Goal: Transaction & Acquisition: Download file/media

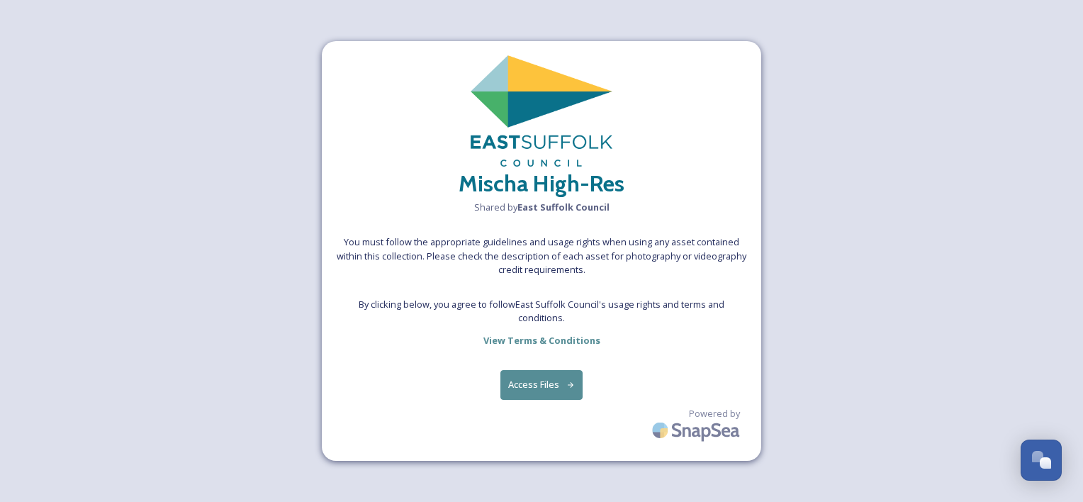
click at [560, 381] on button "Access Files" at bounding box center [541, 384] width 83 height 29
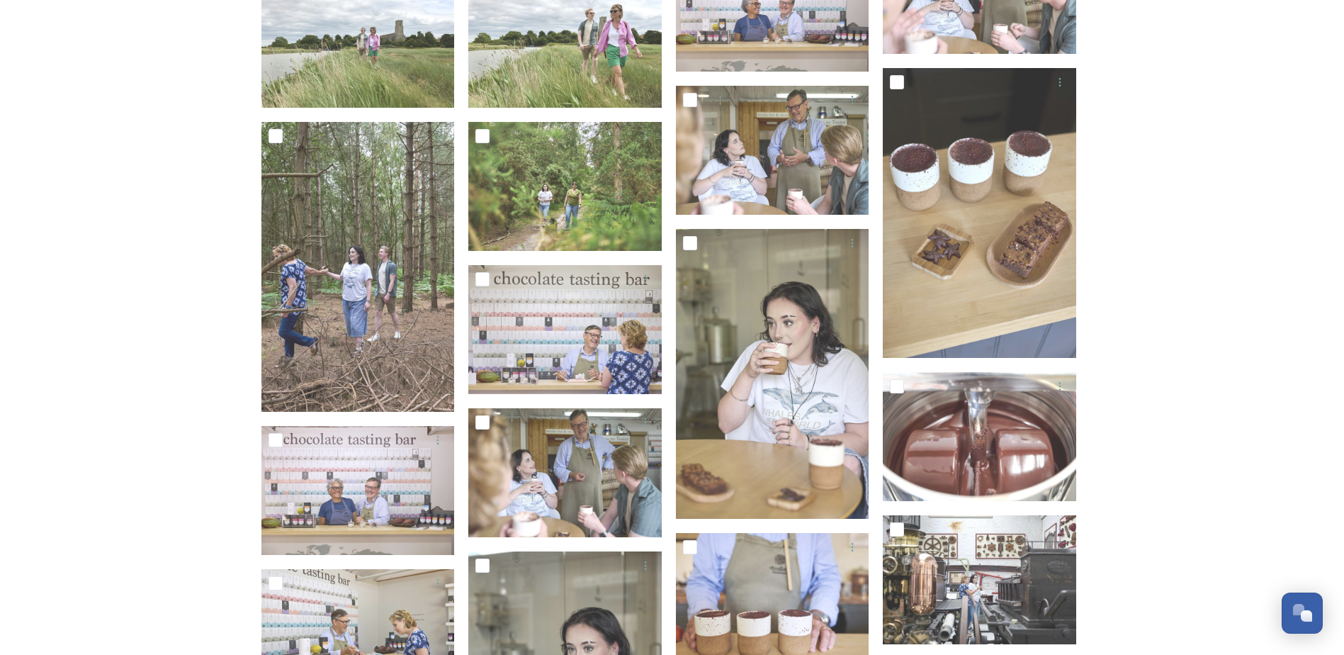
scroll to position [8978, 0]
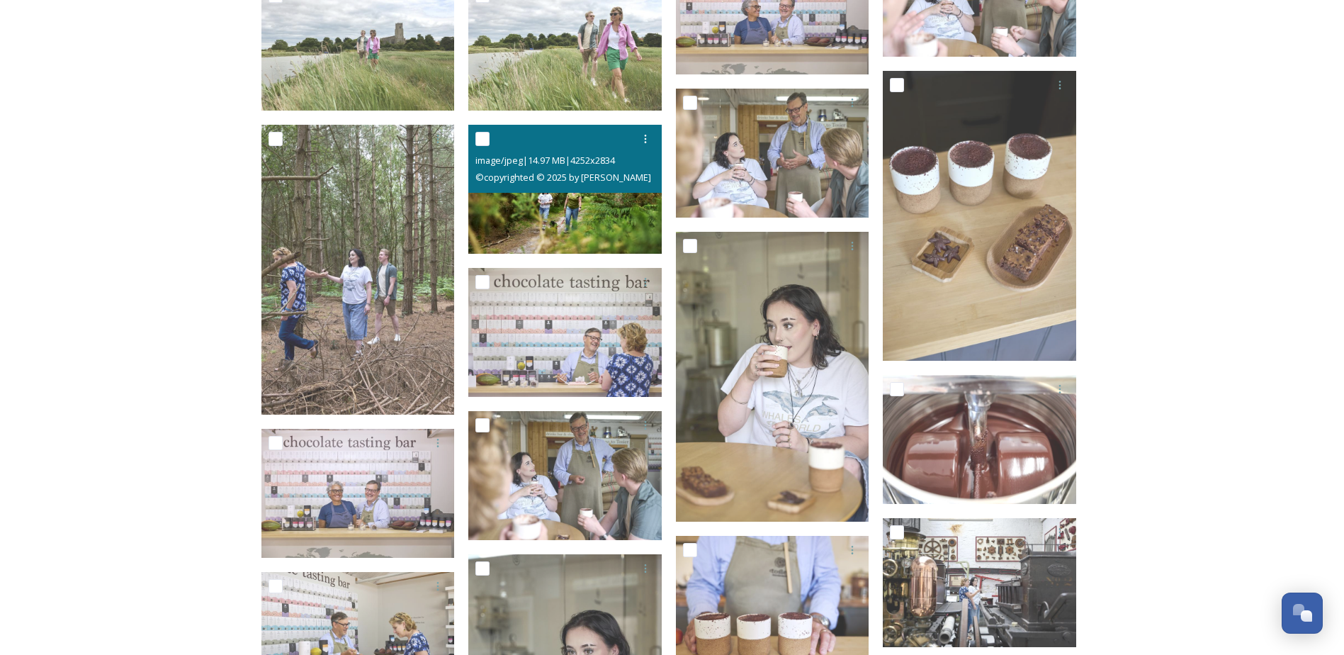
click at [574, 216] on img at bounding box center [564, 189] width 193 height 129
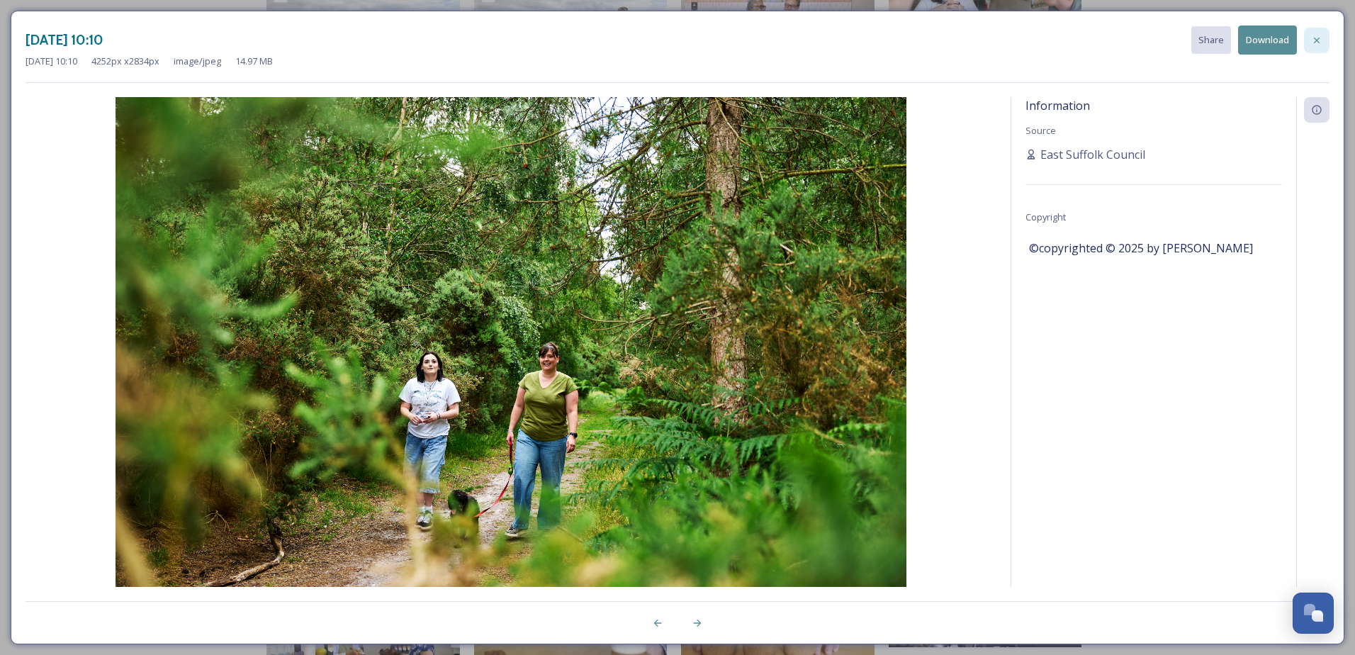
click at [1082, 38] on icon at bounding box center [1316, 40] width 11 height 11
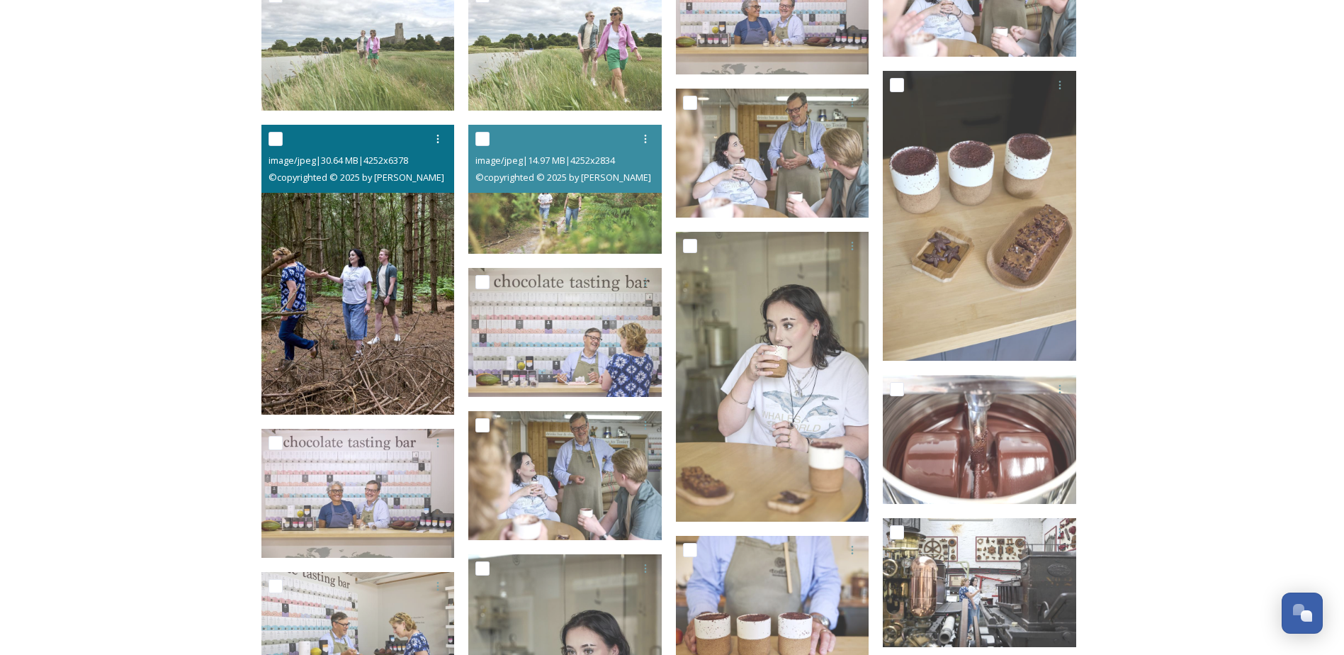
click at [361, 320] on img at bounding box center [358, 270] width 193 height 291
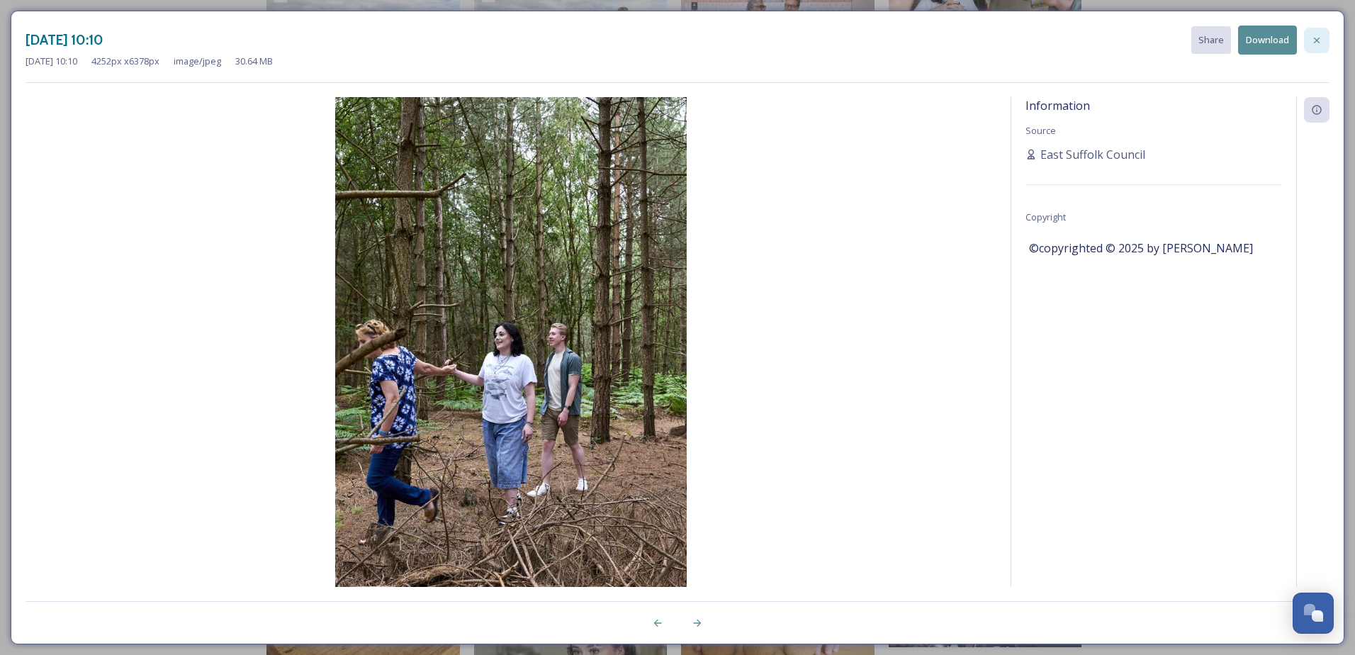
click at [1082, 40] on icon at bounding box center [1316, 40] width 11 height 11
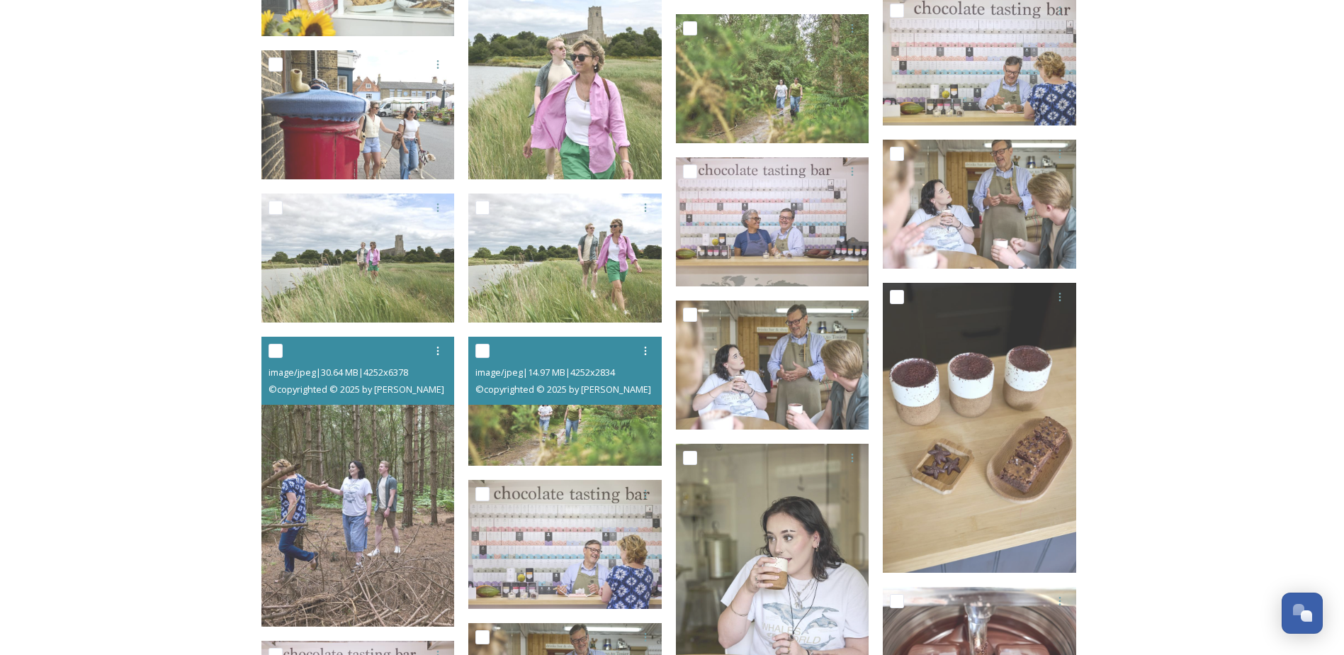
scroll to position [8766, 0]
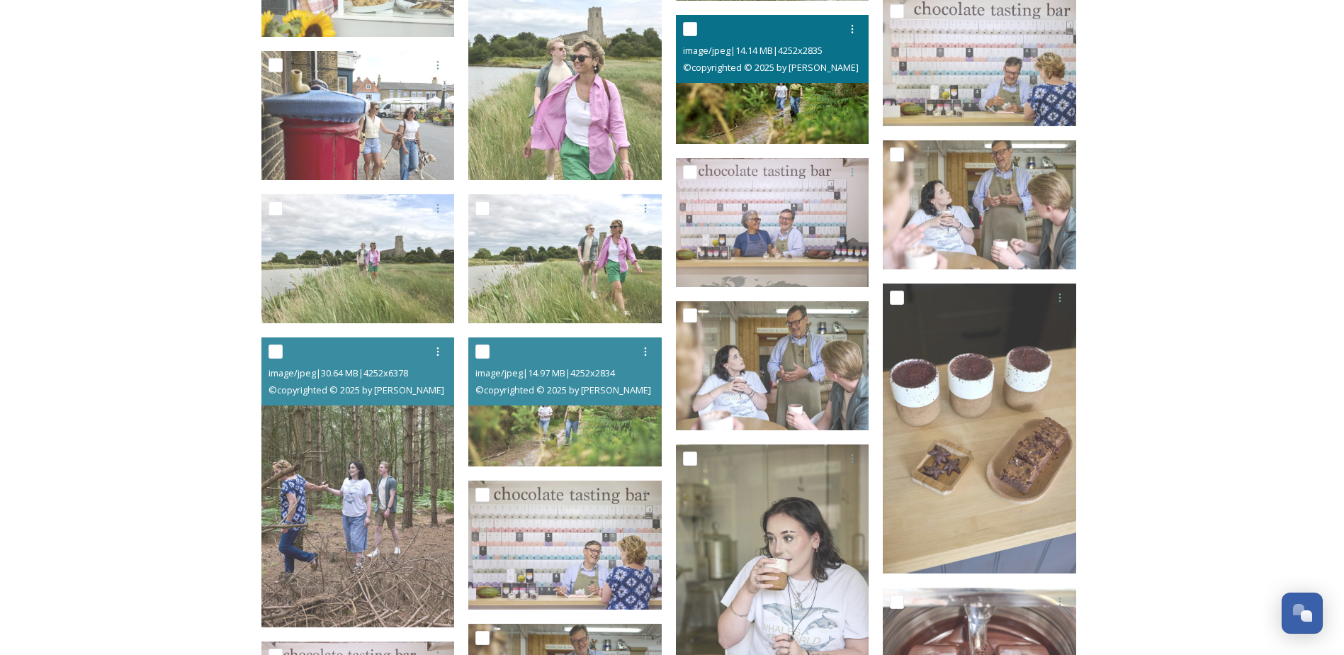
click at [757, 99] on img at bounding box center [772, 79] width 193 height 129
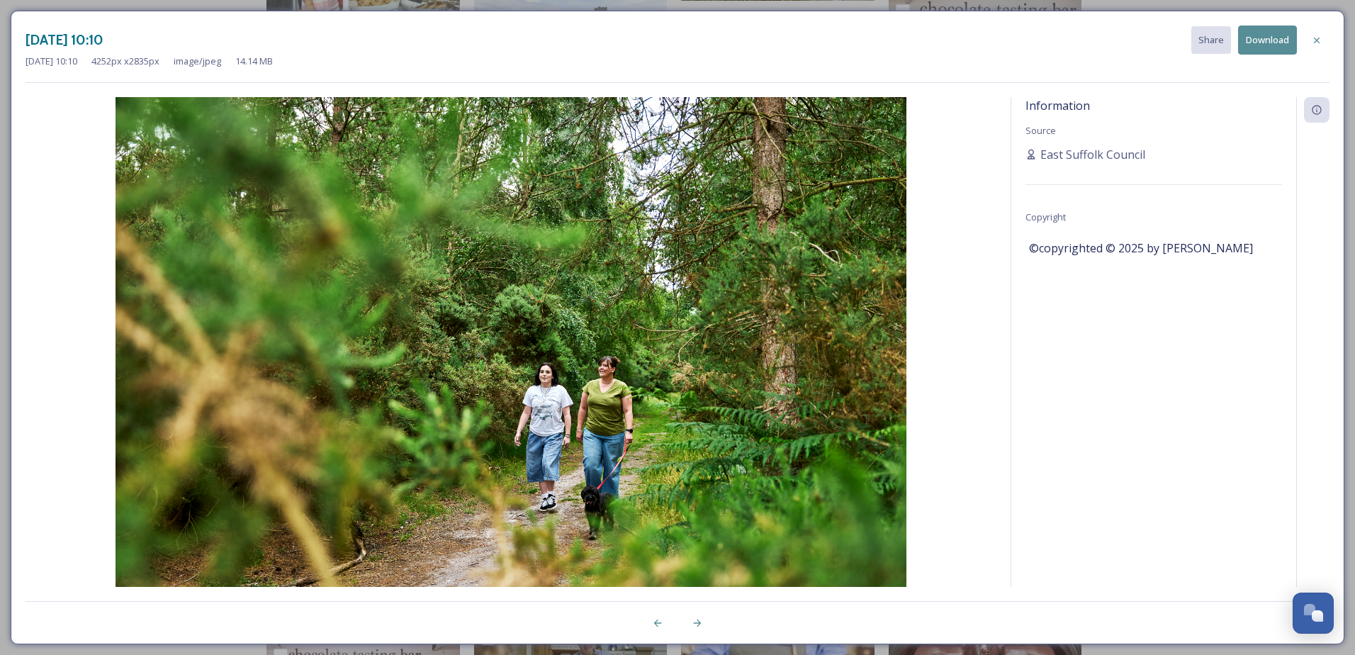
click at [1082, 47] on button "Download" at bounding box center [1267, 40] width 59 height 29
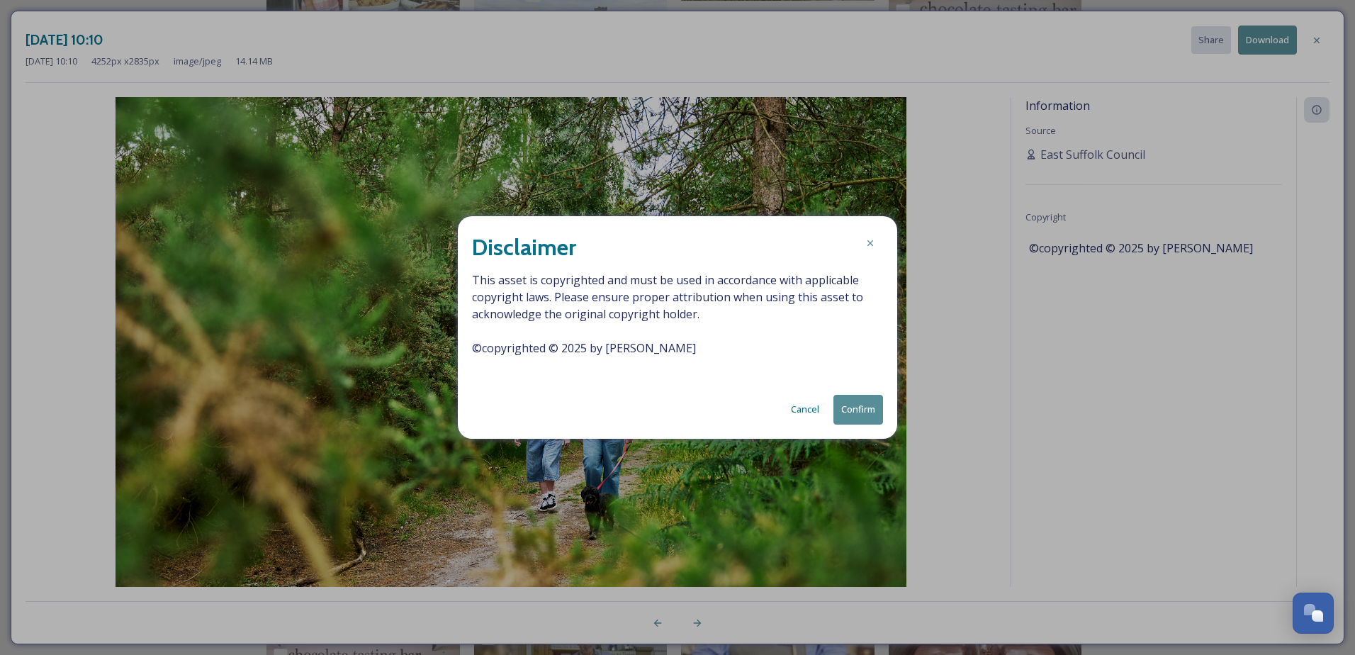
click at [868, 415] on button "Confirm" at bounding box center [858, 409] width 50 height 29
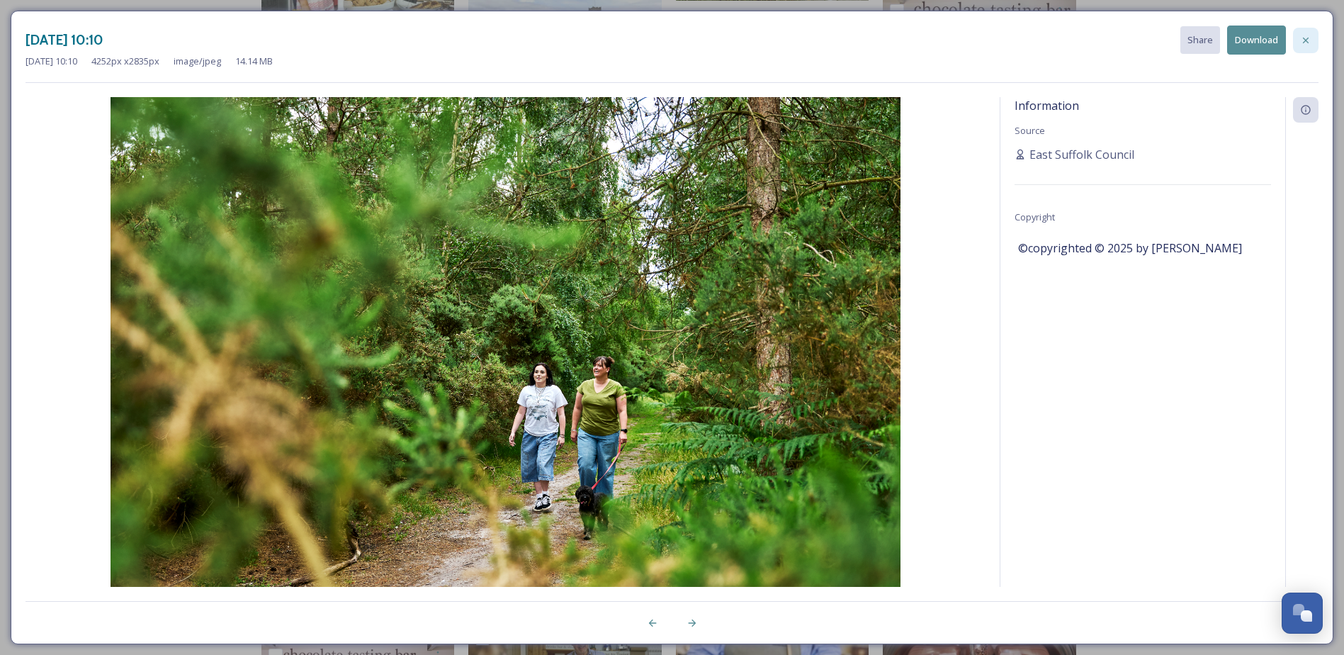
click at [1082, 44] on icon at bounding box center [1306, 40] width 11 height 11
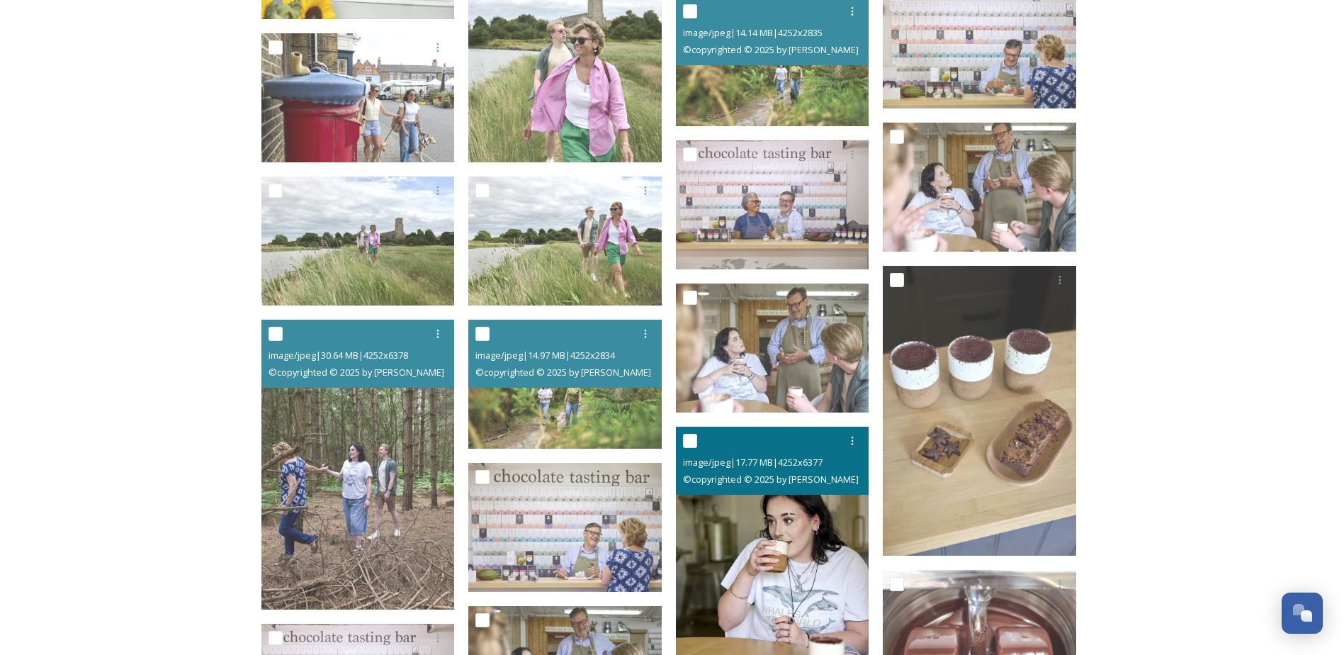
scroll to position [8695, 0]
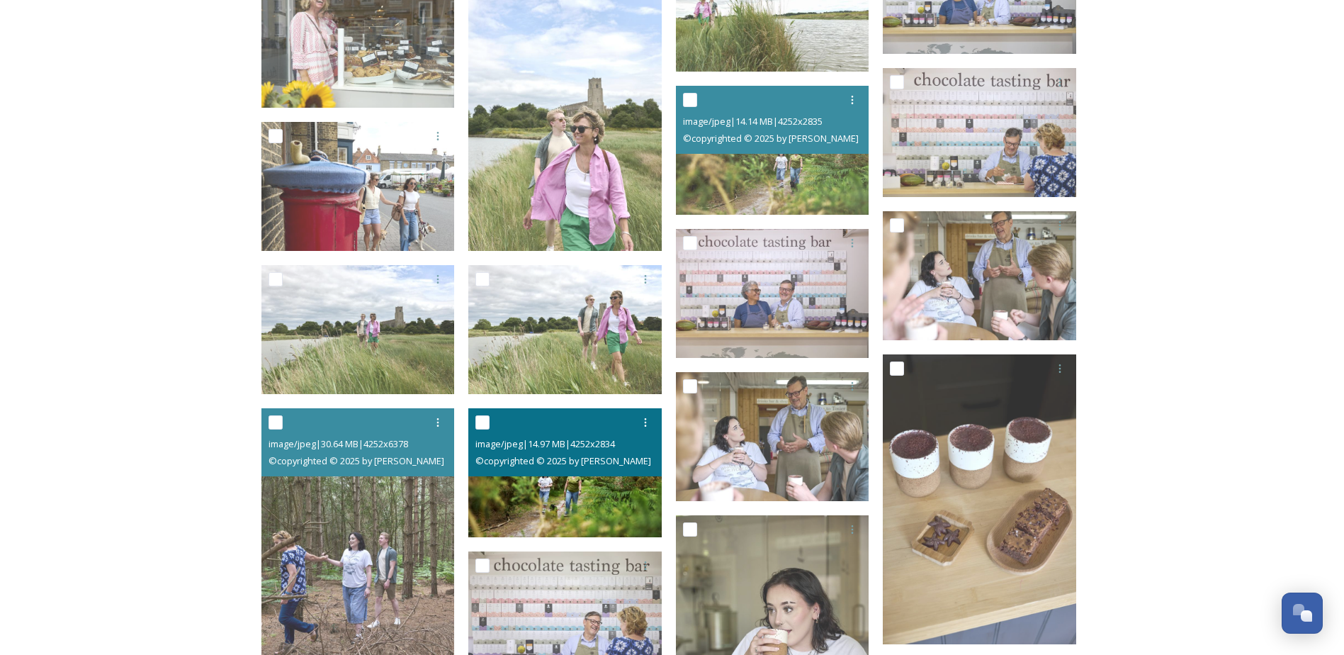
click at [598, 488] on img at bounding box center [564, 472] width 193 height 129
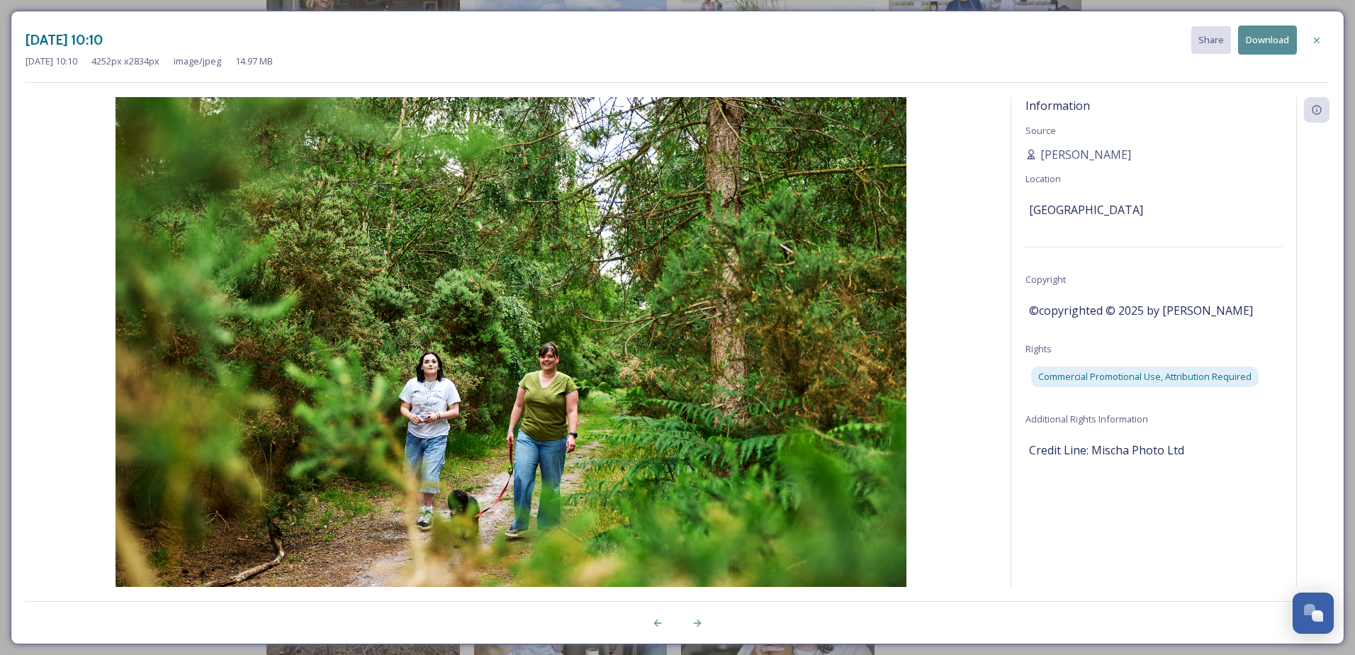
click at [1082, 38] on button "Download" at bounding box center [1267, 40] width 59 height 29
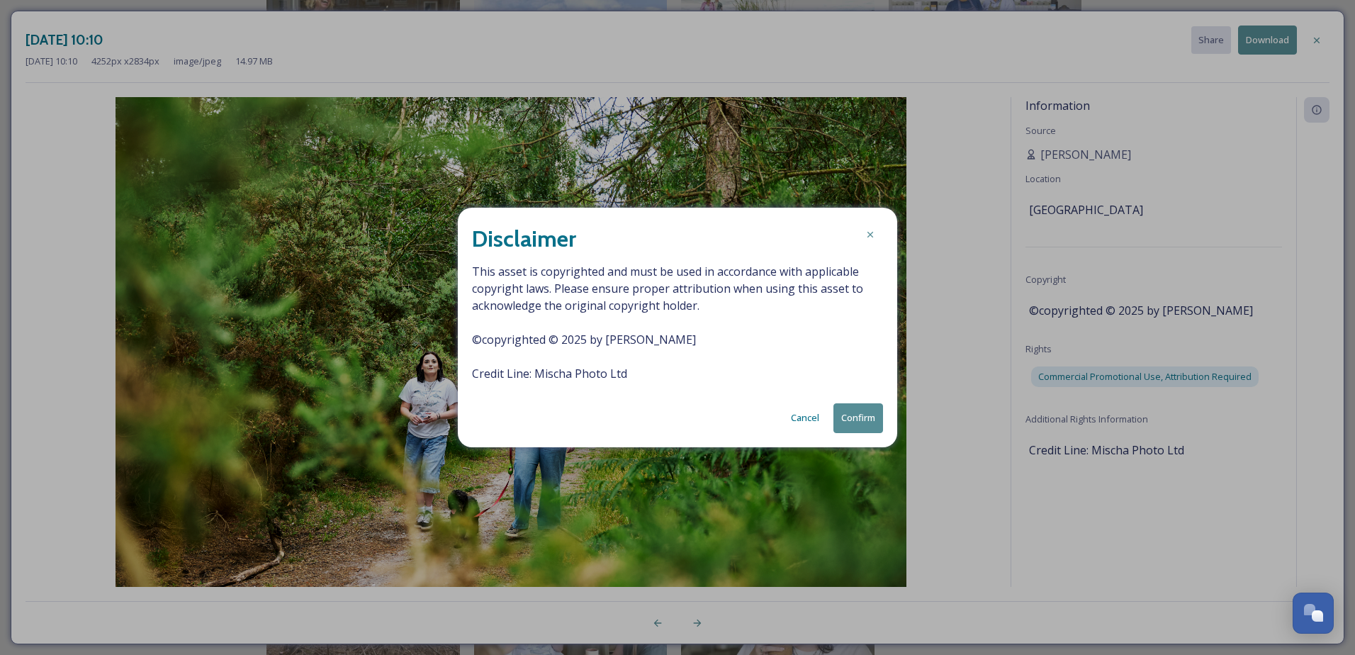
click at [847, 414] on button "Confirm" at bounding box center [858, 417] width 50 height 29
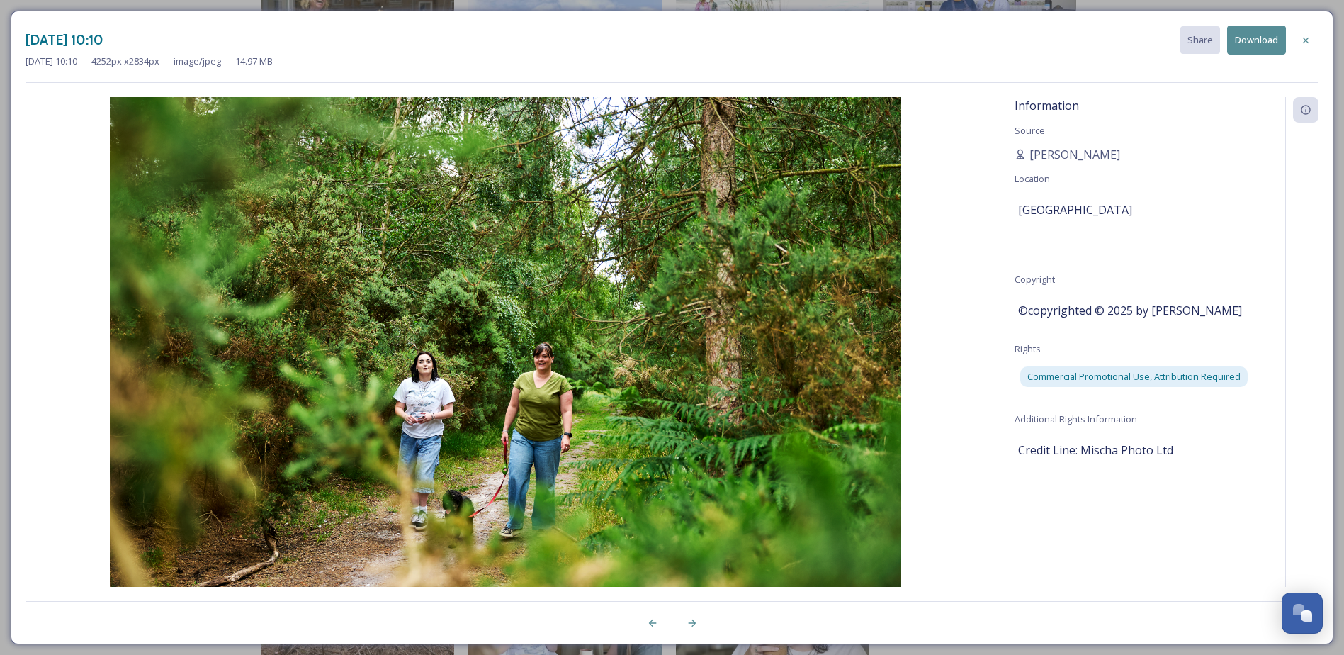
drag, startPoint x: 1310, startPoint y: 43, endPoint x: 1140, endPoint y: 155, distance: 203.3
click at [1082, 43] on icon at bounding box center [1306, 40] width 11 height 11
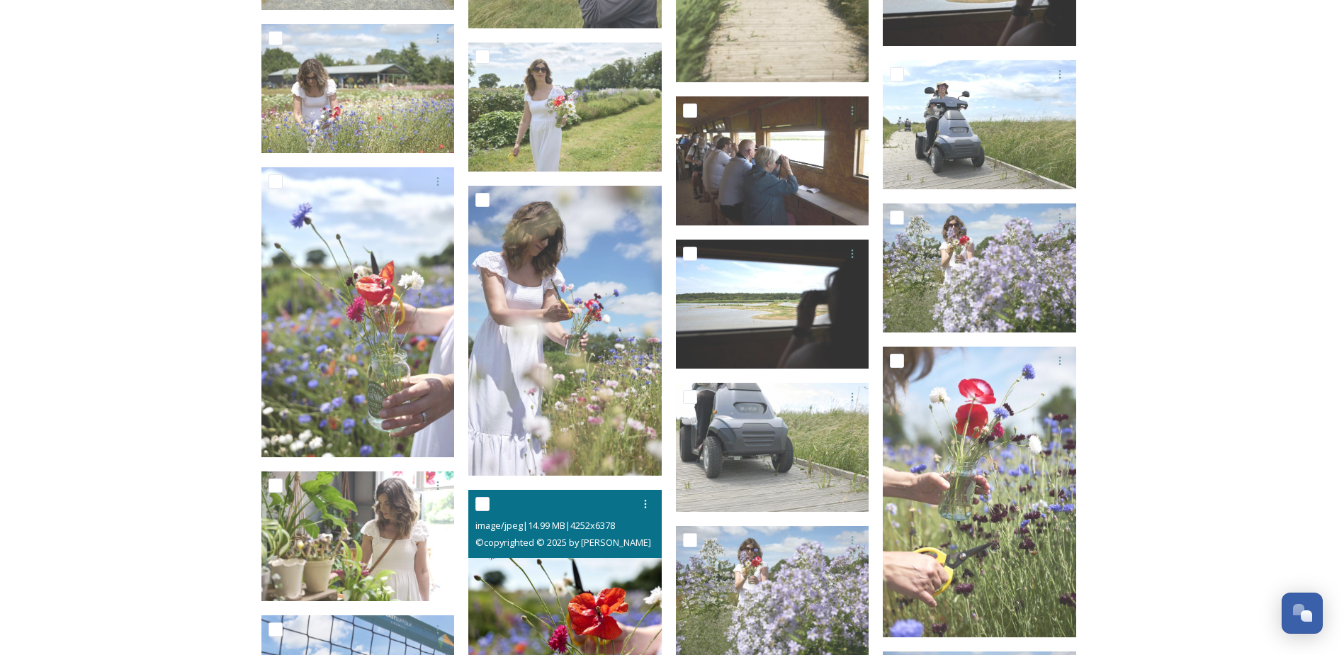
scroll to position [2954, 0]
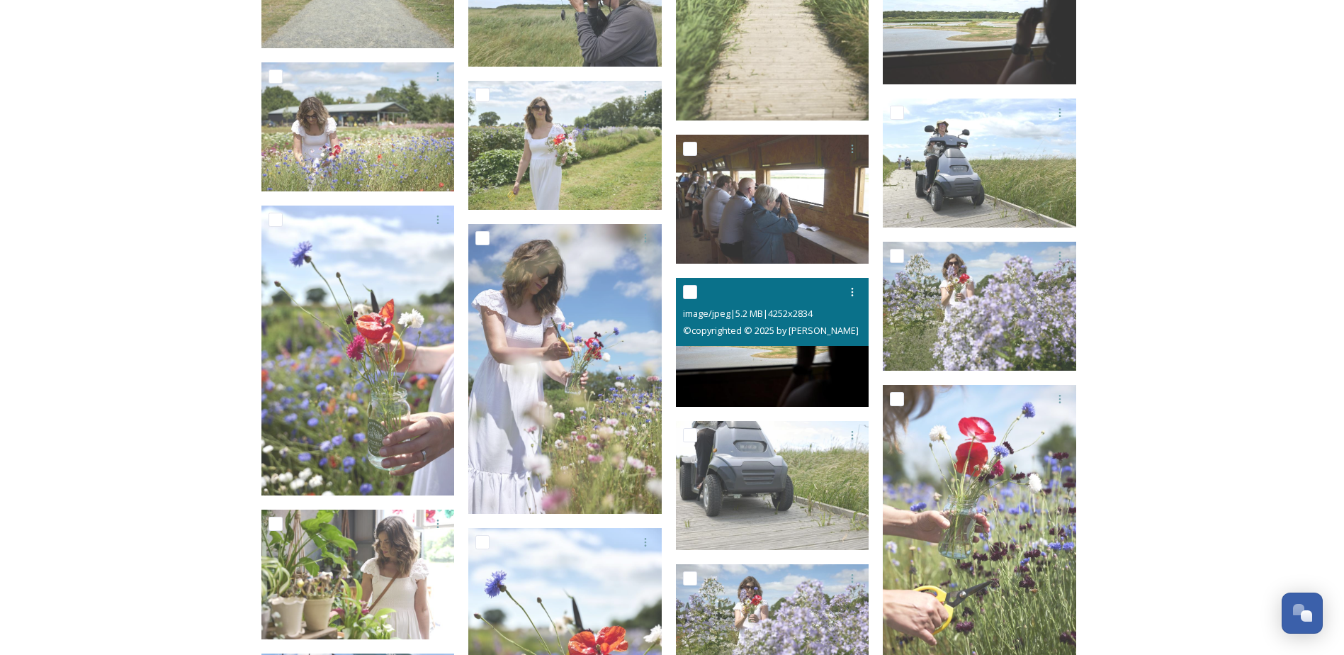
click at [808, 371] on img at bounding box center [772, 342] width 193 height 129
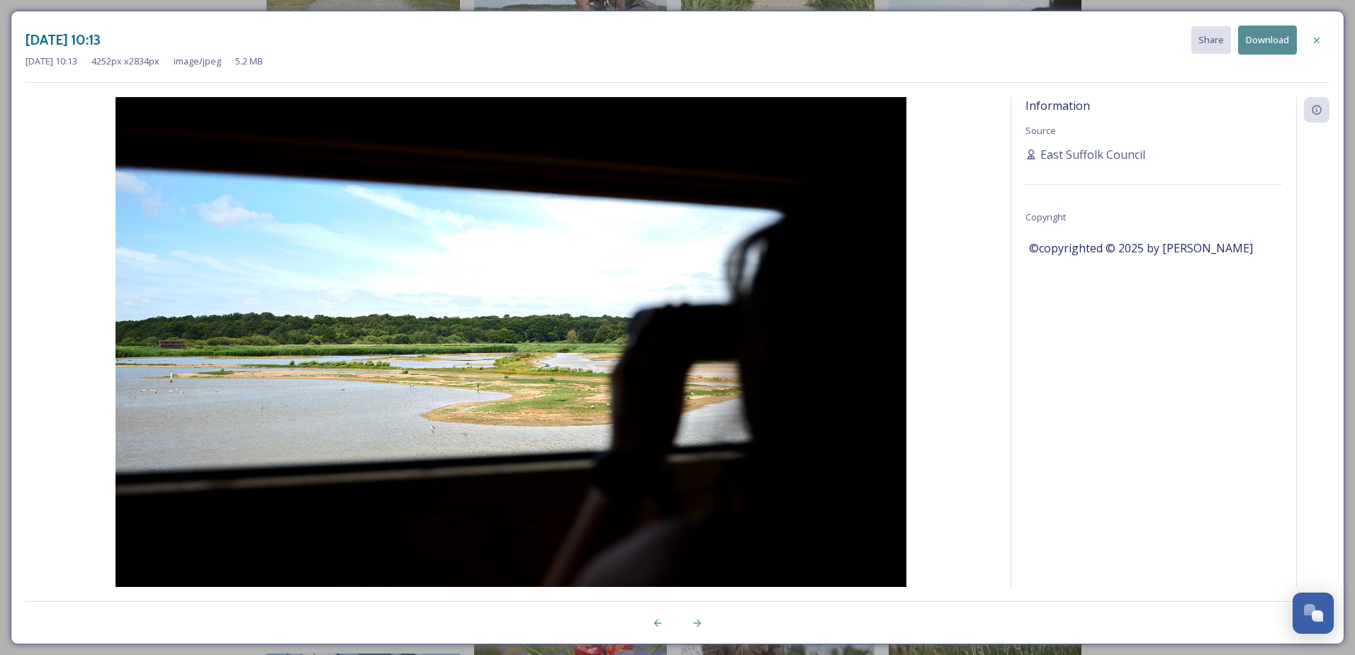
click at [1082, 38] on button "Download" at bounding box center [1267, 40] width 59 height 29
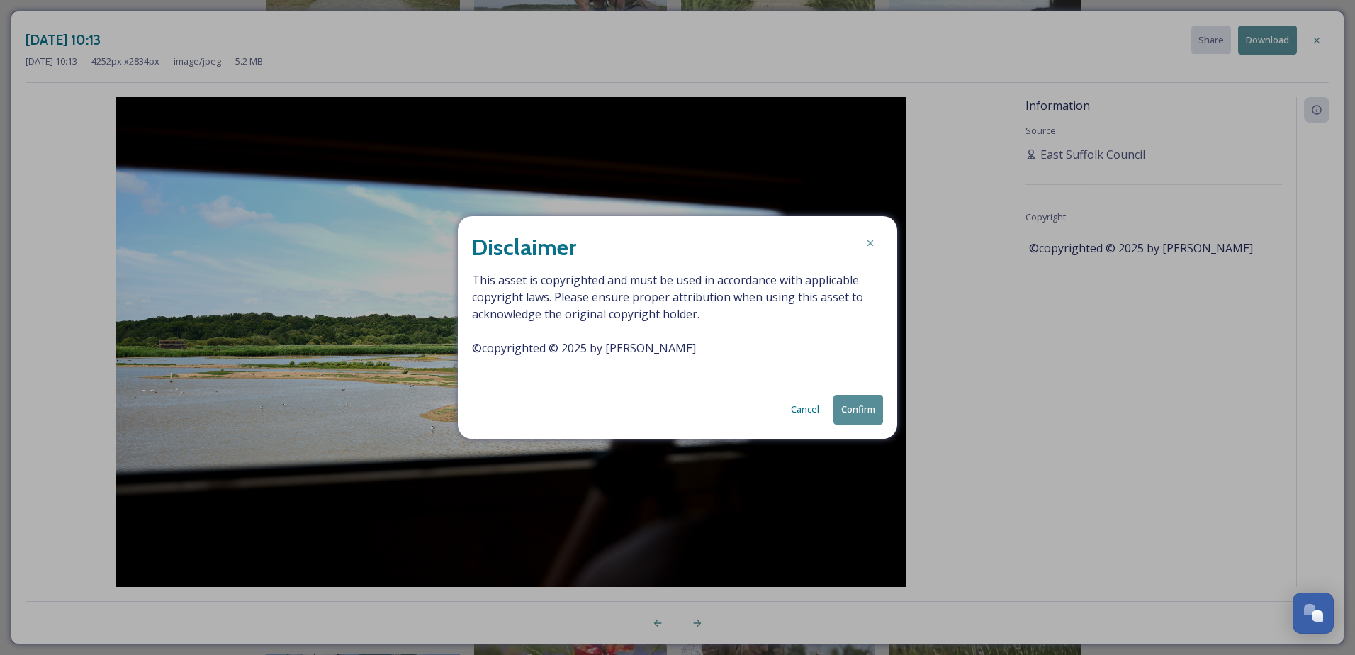
click at [863, 408] on button "Confirm" at bounding box center [858, 409] width 50 height 29
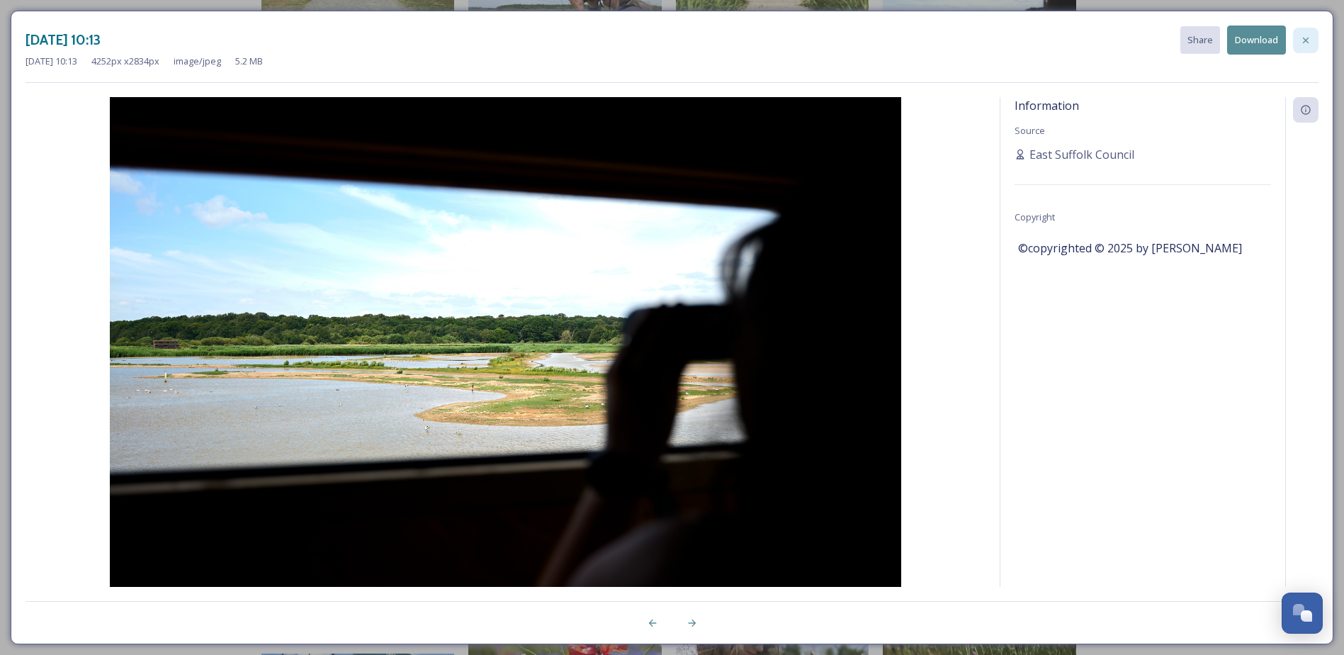
click at [1082, 37] on icon at bounding box center [1306, 40] width 11 height 11
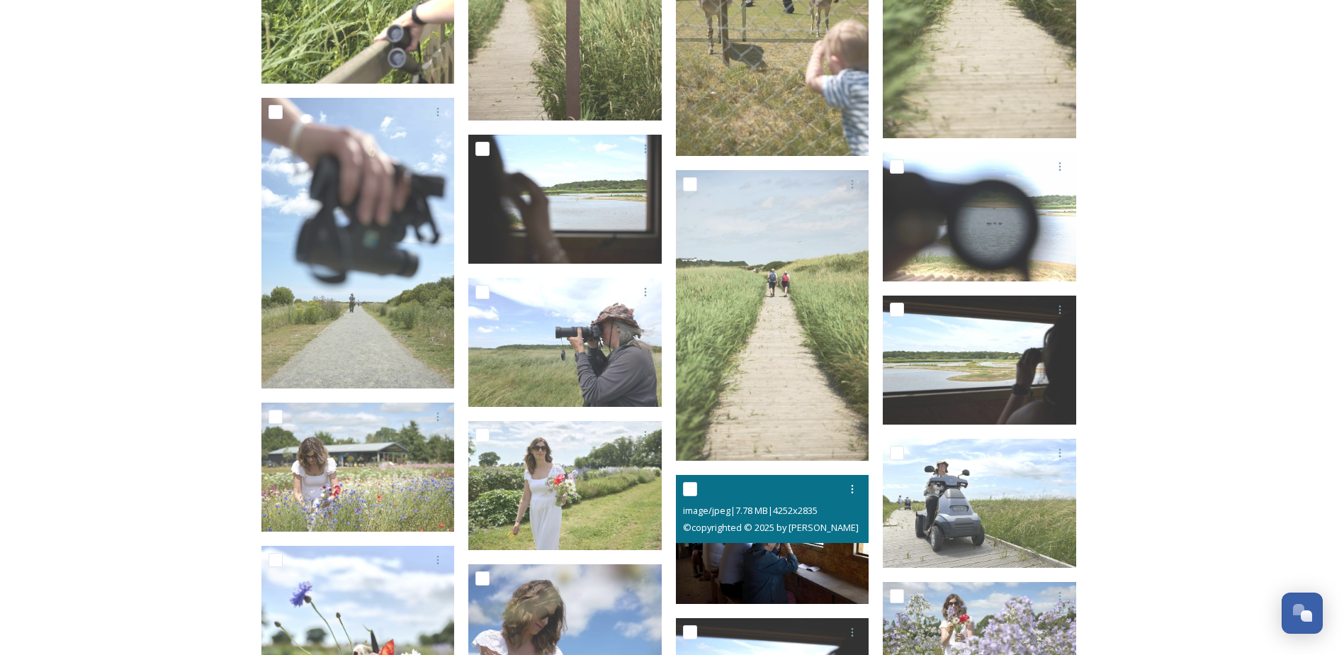
scroll to position [2600, 0]
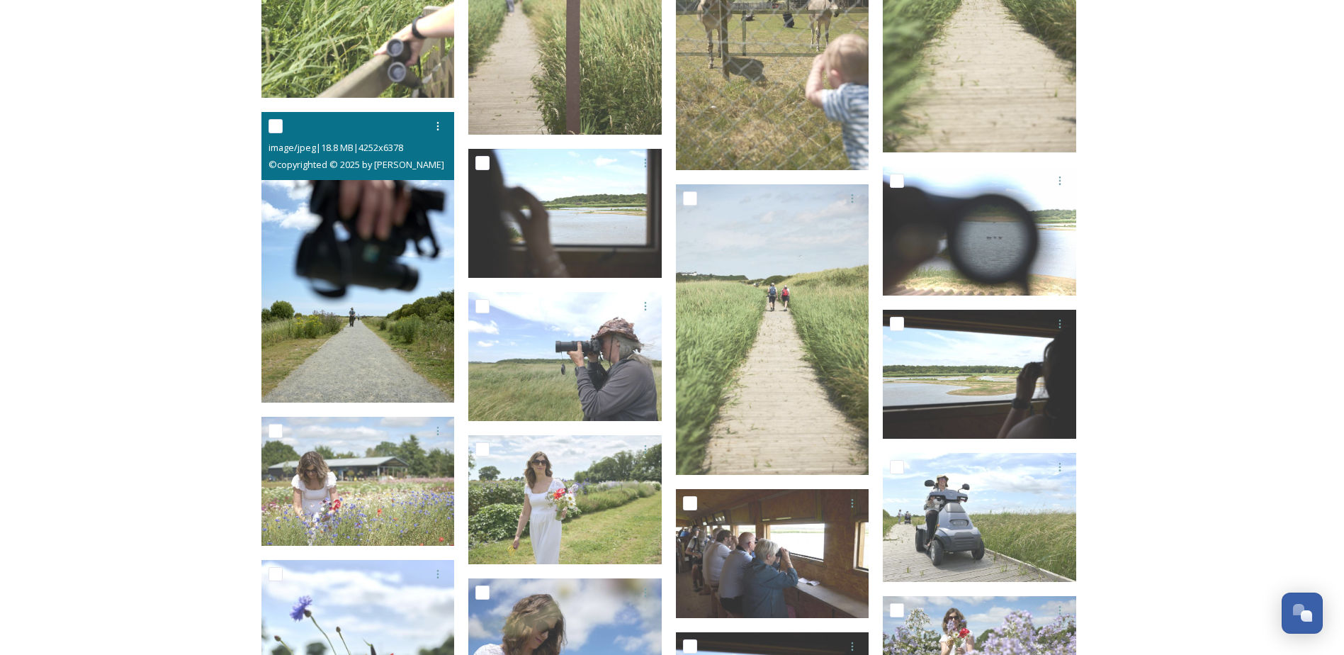
click at [369, 257] on img at bounding box center [358, 257] width 193 height 291
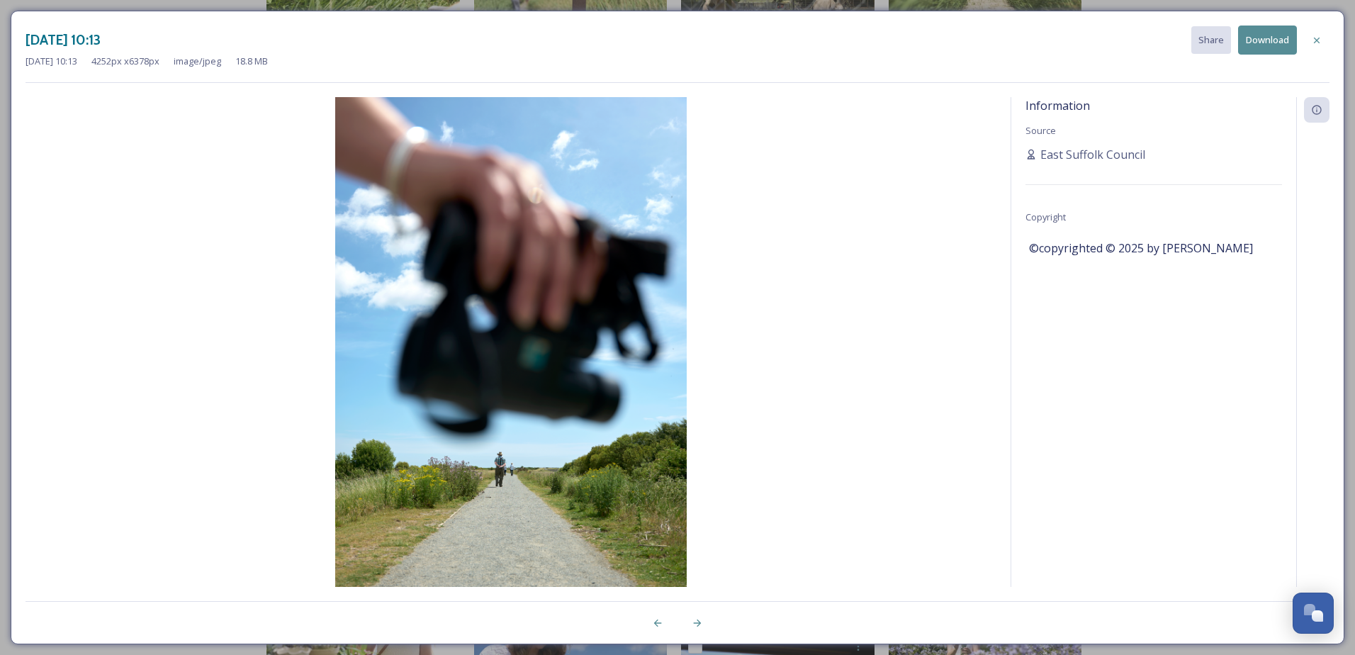
click at [1082, 41] on button "Download" at bounding box center [1267, 40] width 59 height 29
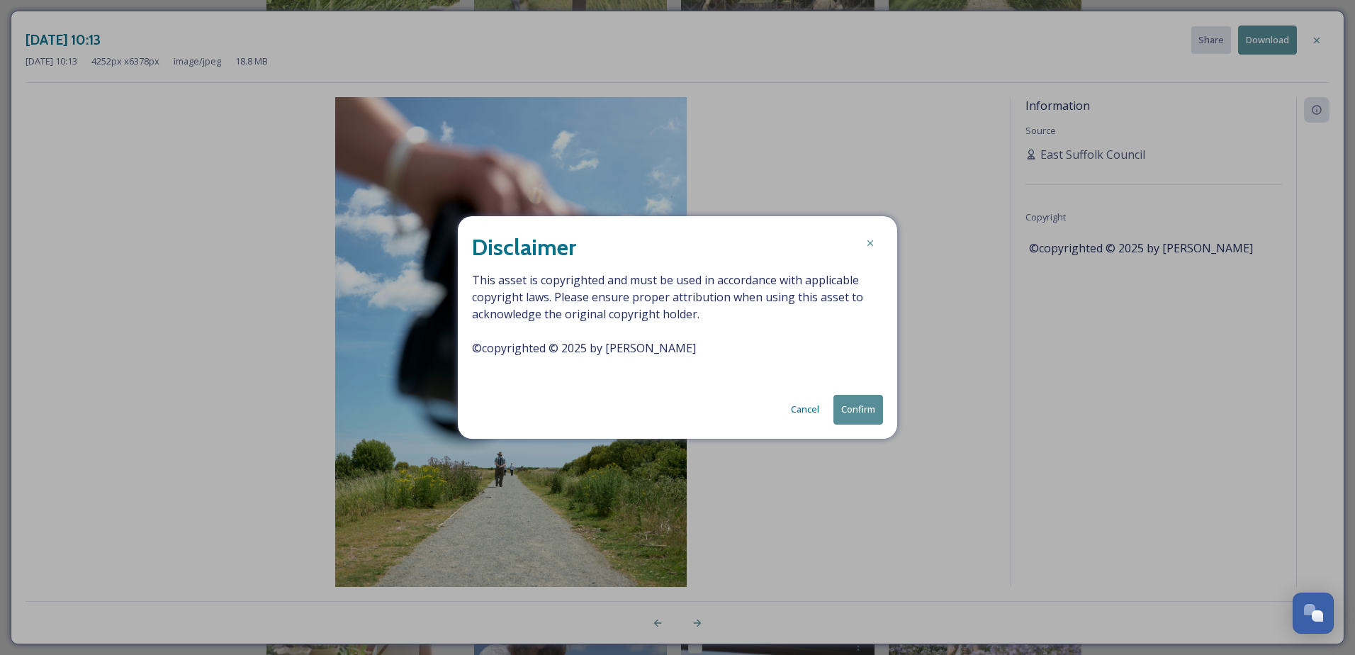
click at [863, 419] on button "Confirm" at bounding box center [858, 409] width 50 height 29
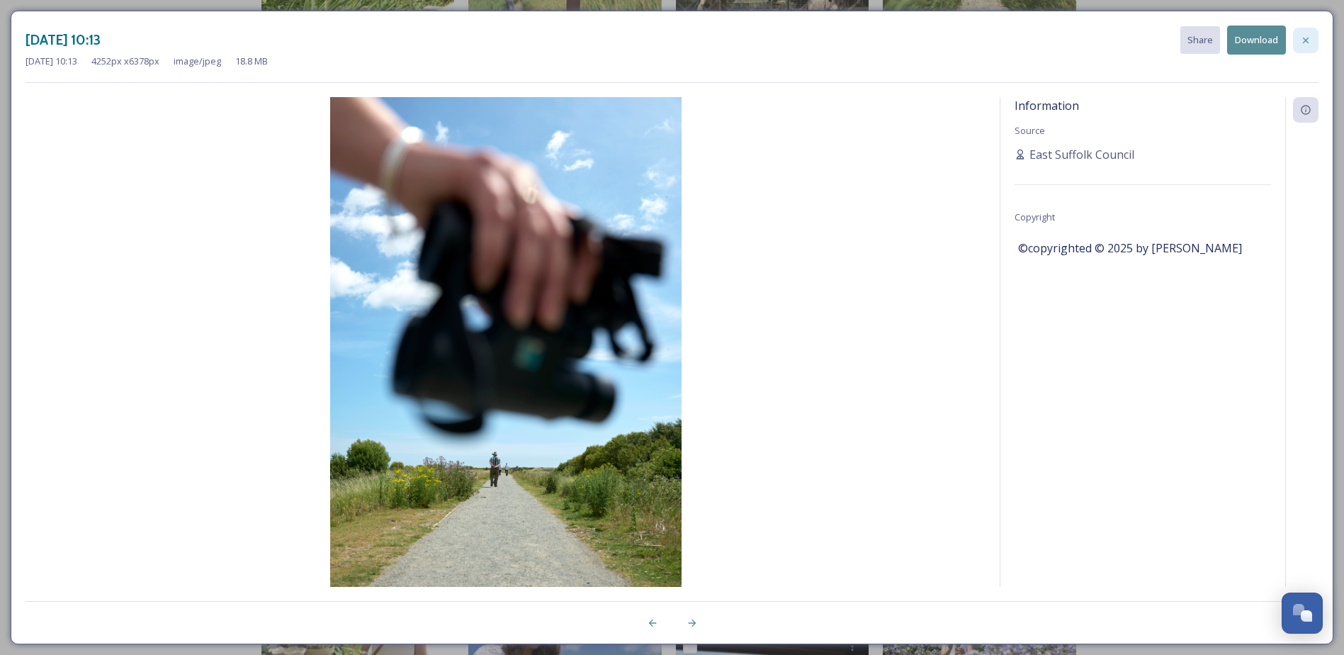
click at [1082, 40] on icon at bounding box center [1306, 40] width 11 height 11
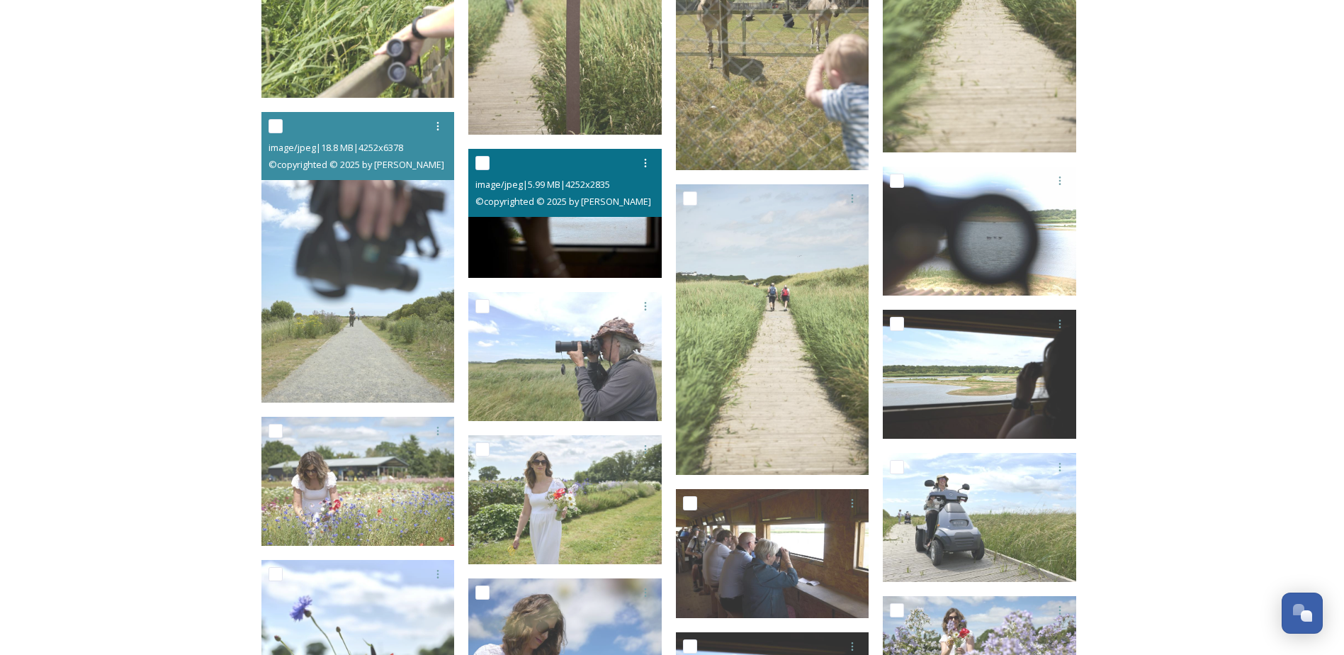
click at [577, 242] on img at bounding box center [564, 212] width 193 height 129
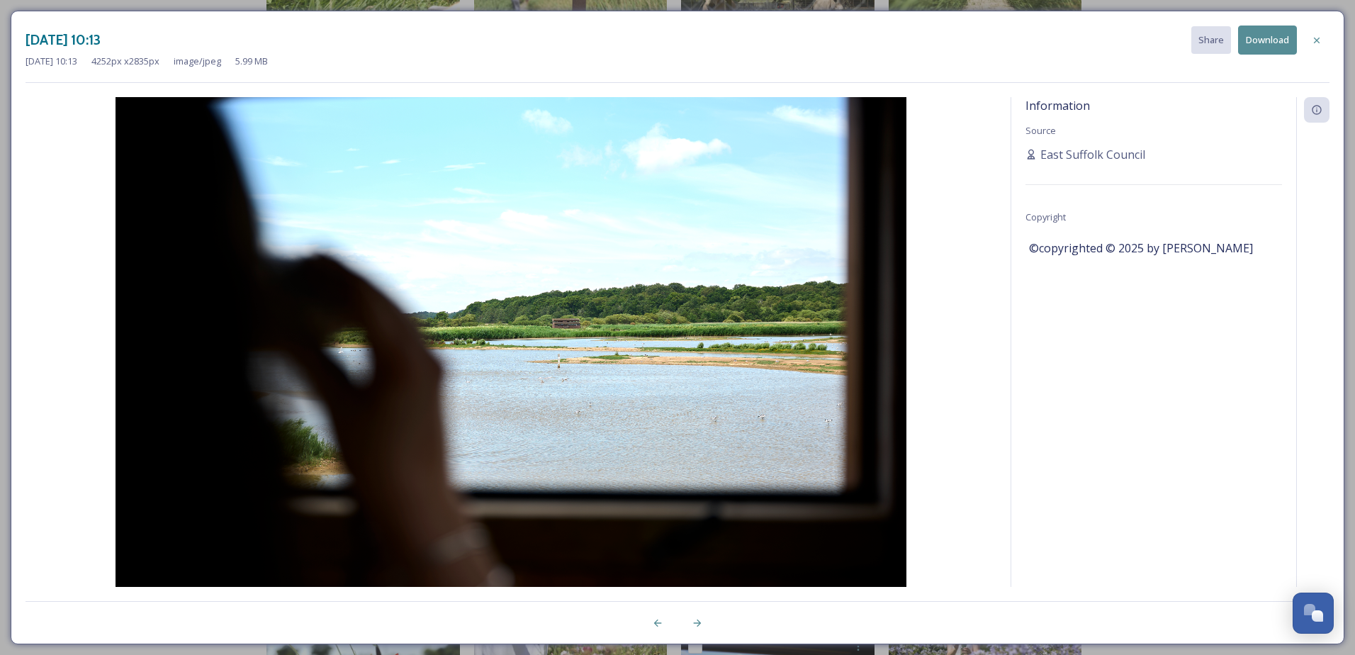
click at [1082, 39] on button "Download" at bounding box center [1267, 40] width 59 height 29
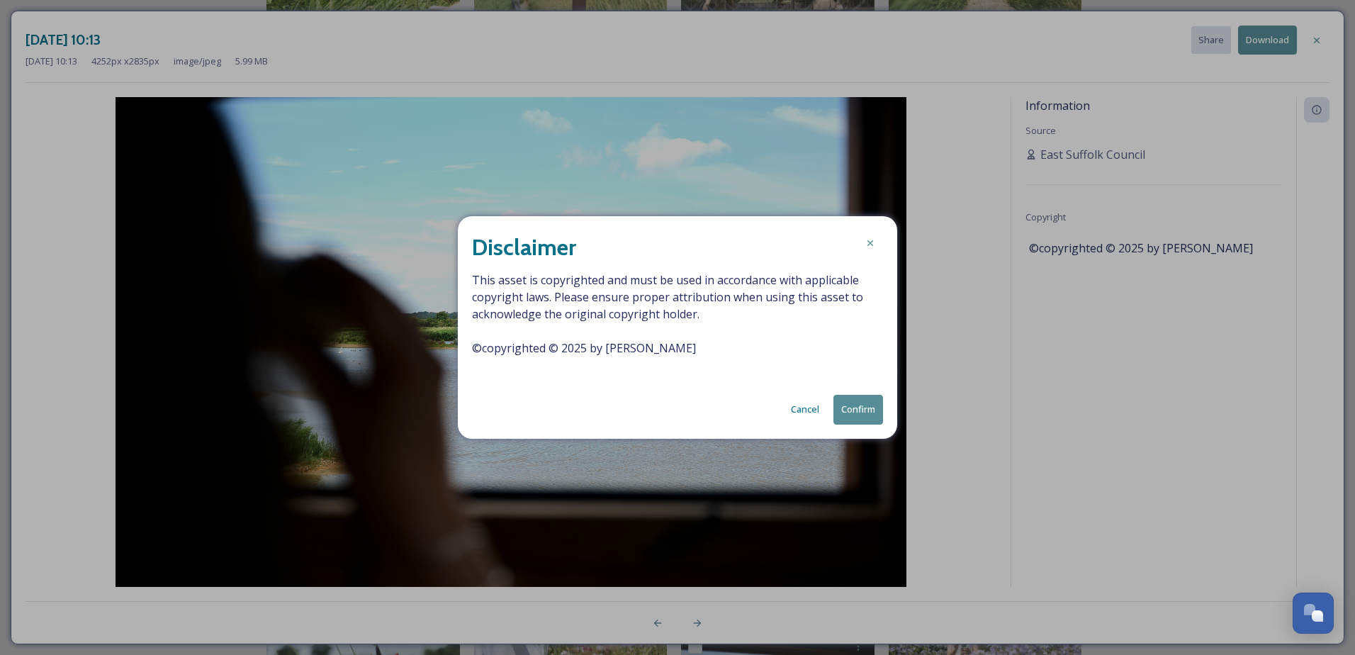
click at [853, 404] on button "Confirm" at bounding box center [858, 409] width 50 height 29
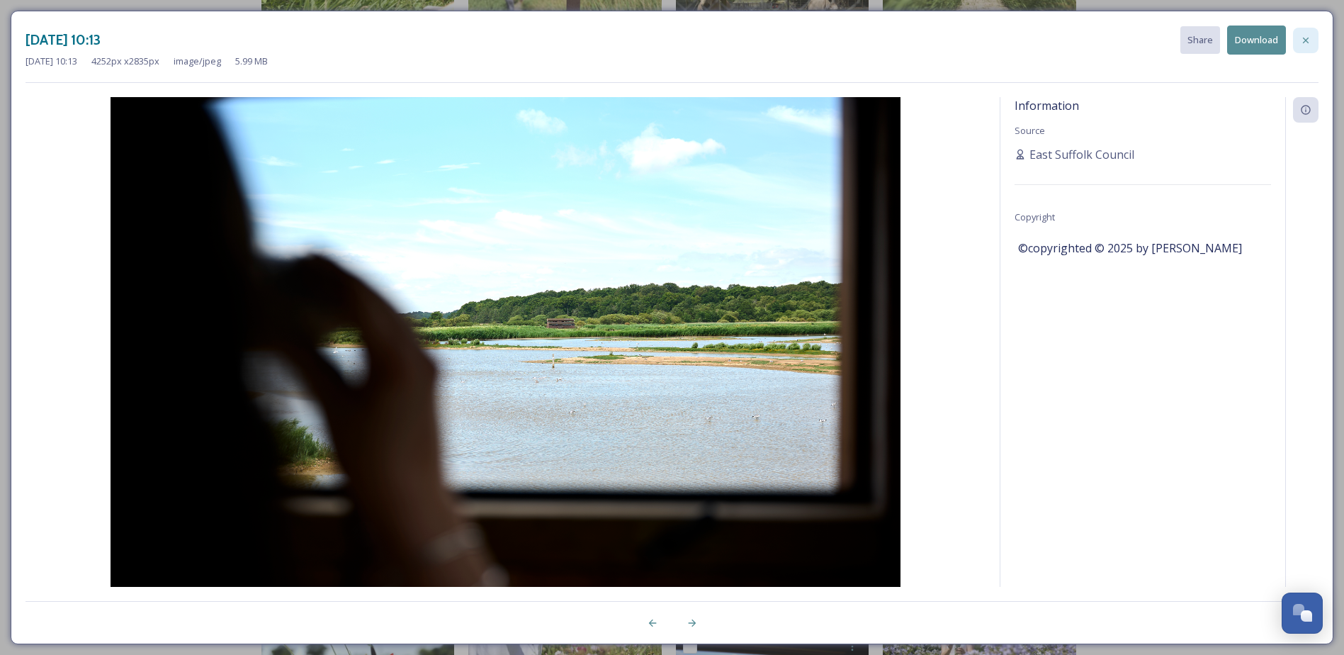
click at [1082, 42] on icon at bounding box center [1306, 40] width 6 height 6
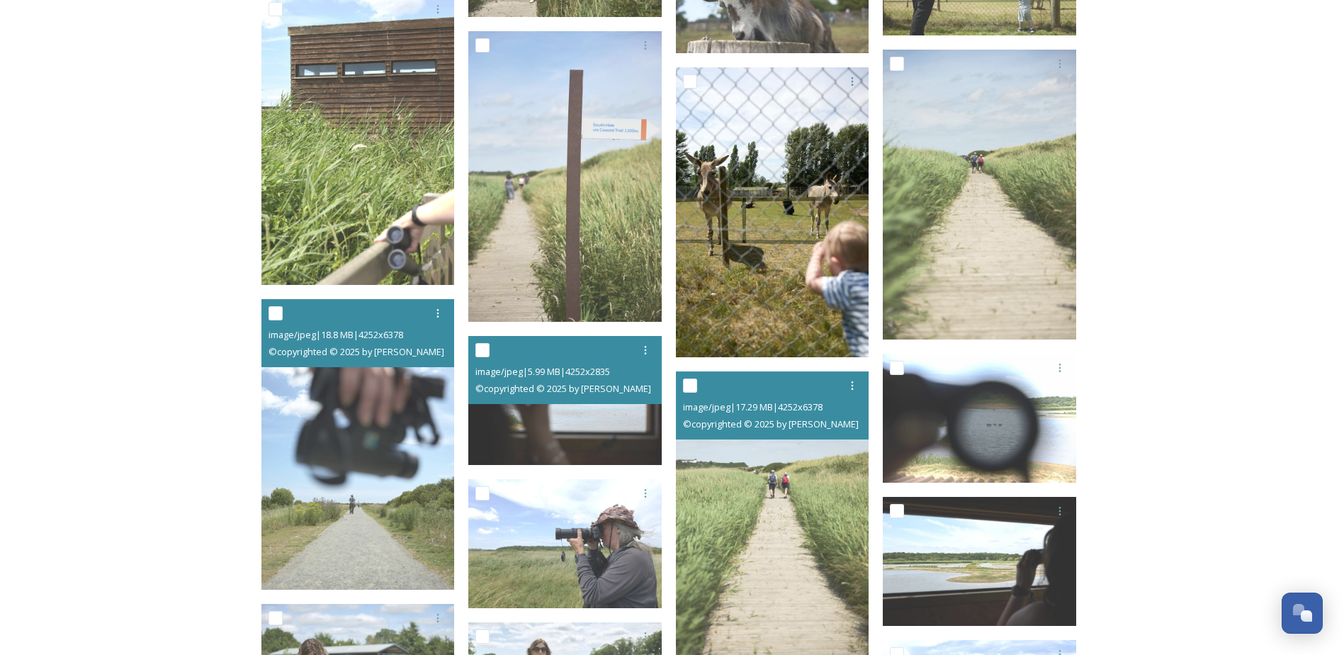
scroll to position [2387, 0]
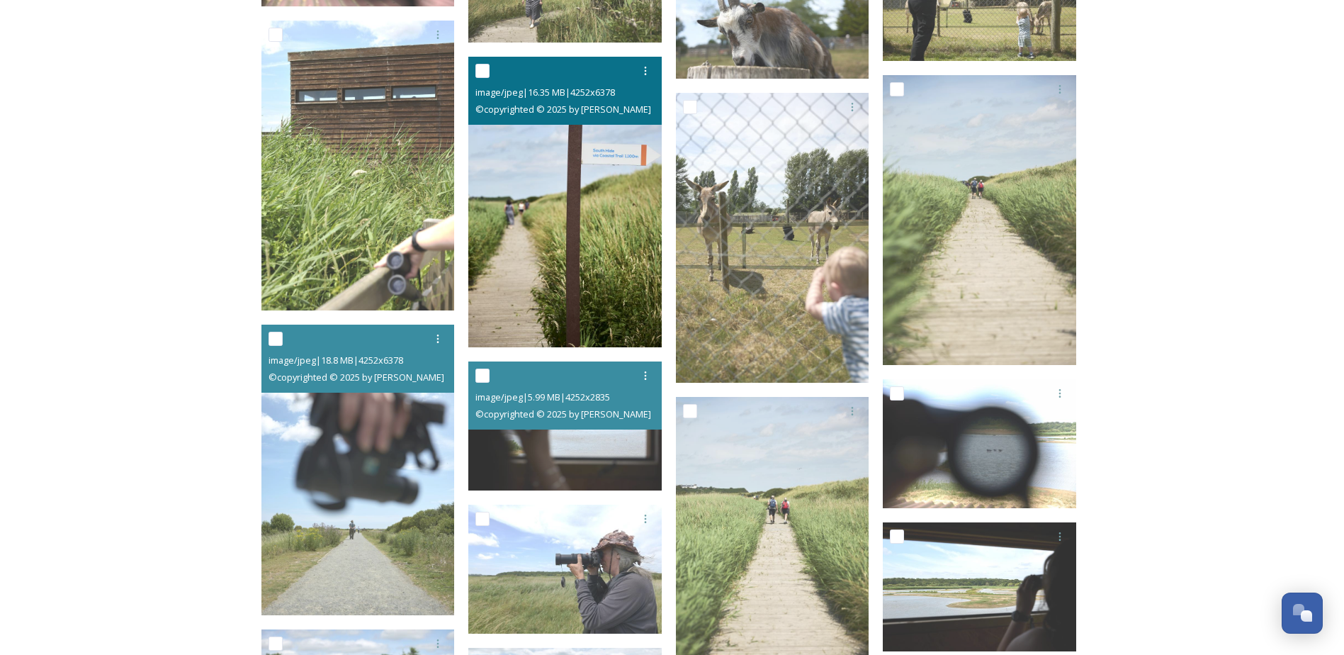
click at [551, 264] on img at bounding box center [564, 202] width 193 height 291
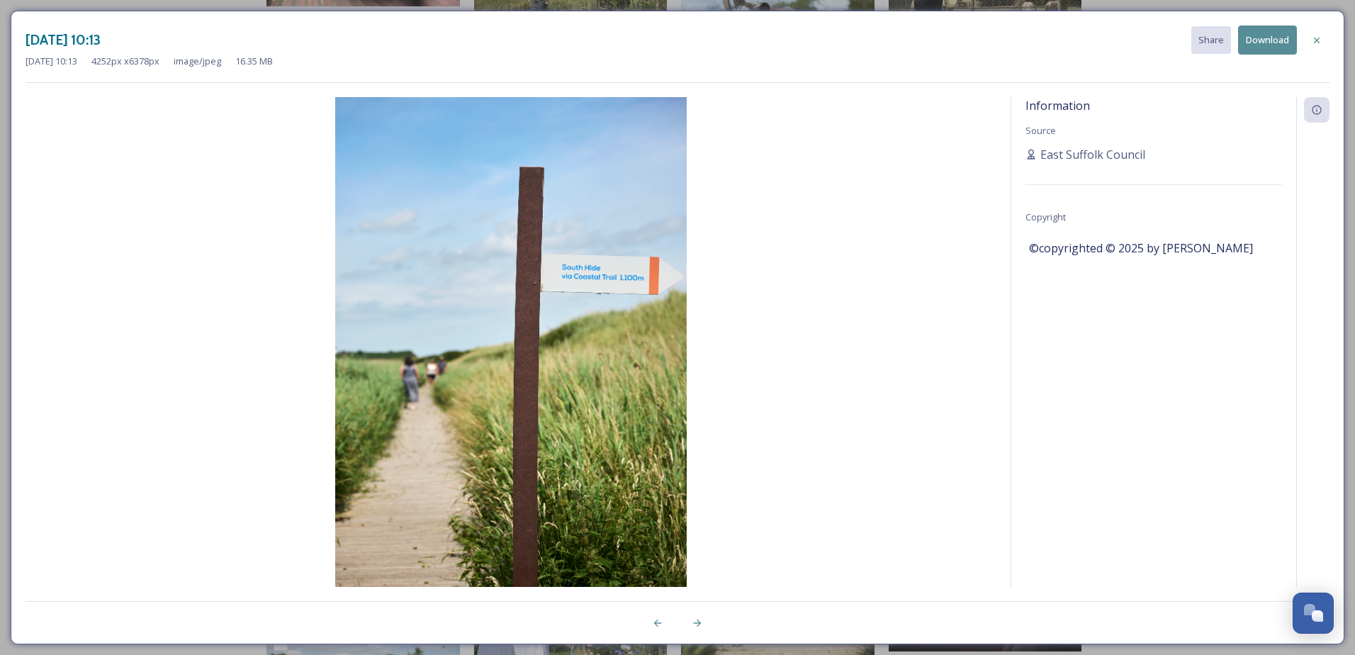
click at [1082, 39] on button "Download" at bounding box center [1267, 40] width 59 height 29
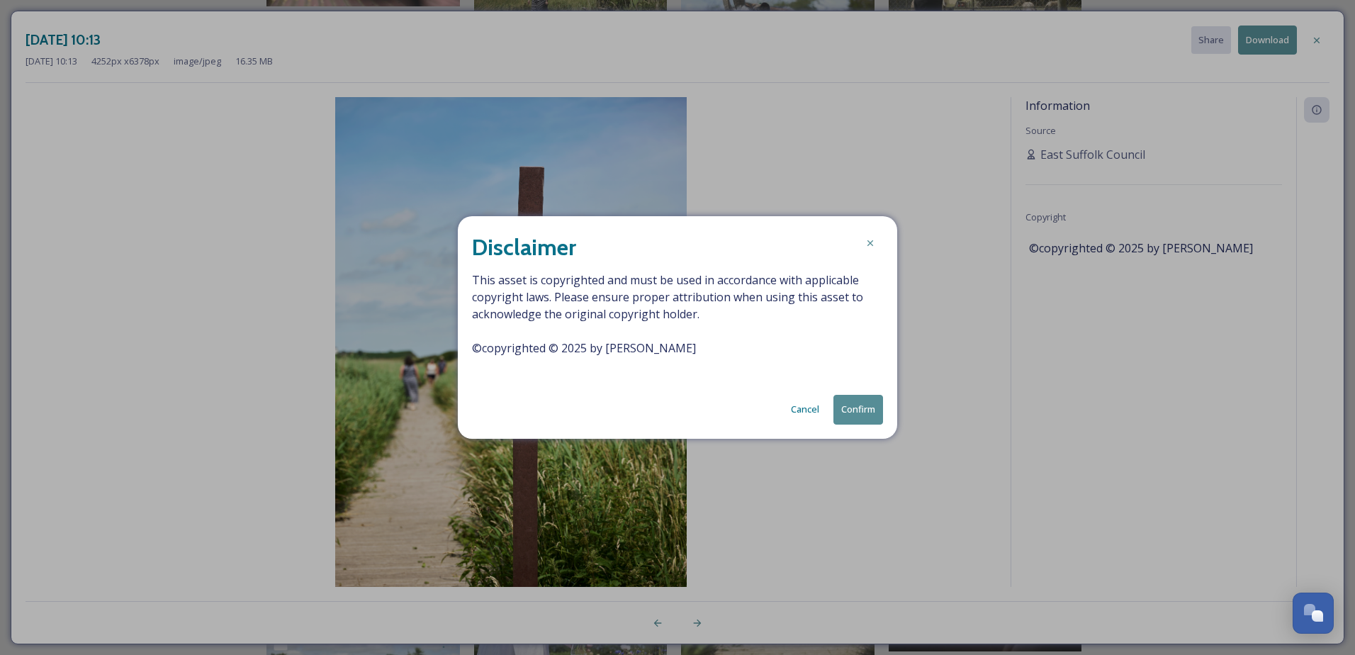
click at [855, 405] on button "Confirm" at bounding box center [858, 409] width 50 height 29
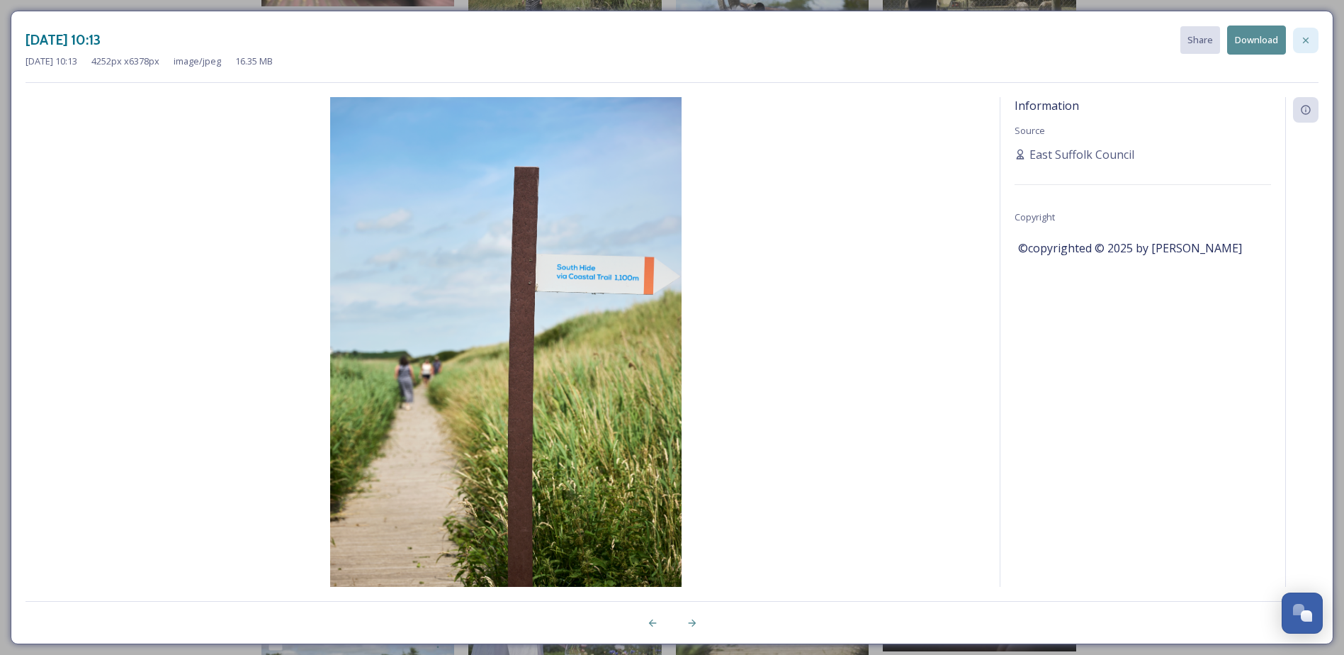
click at [1082, 42] on icon at bounding box center [1306, 40] width 11 height 11
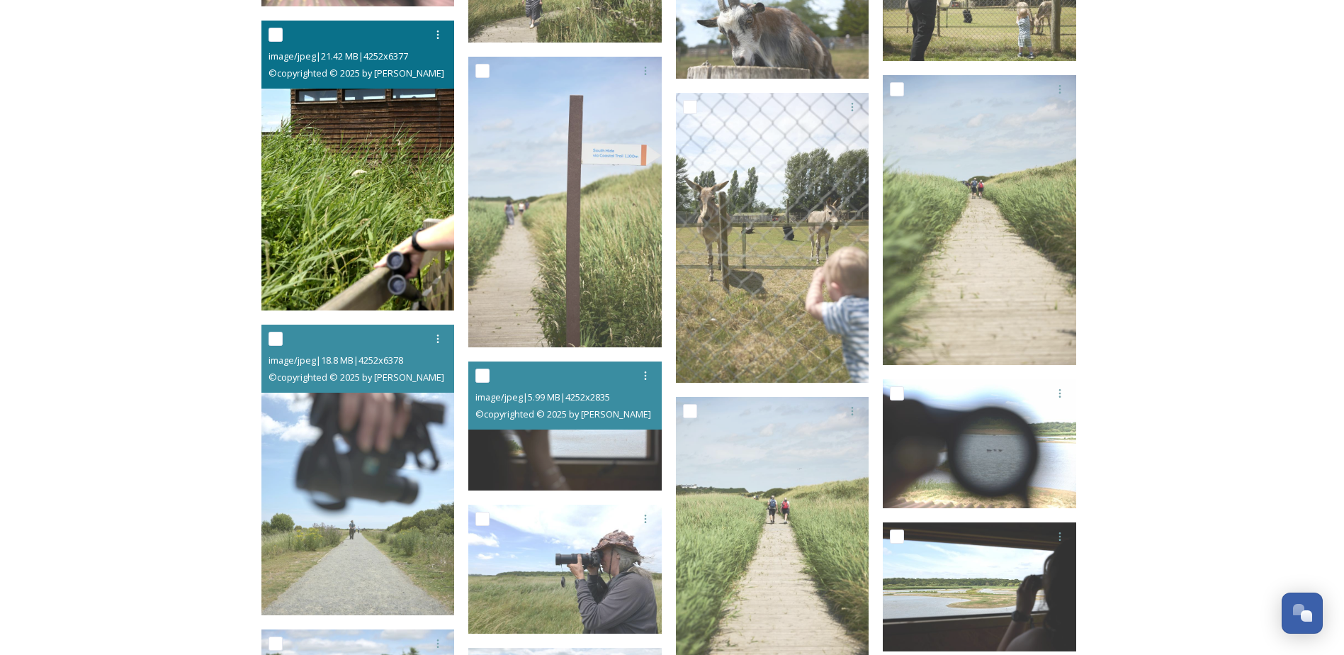
click at [352, 227] on img at bounding box center [358, 166] width 193 height 291
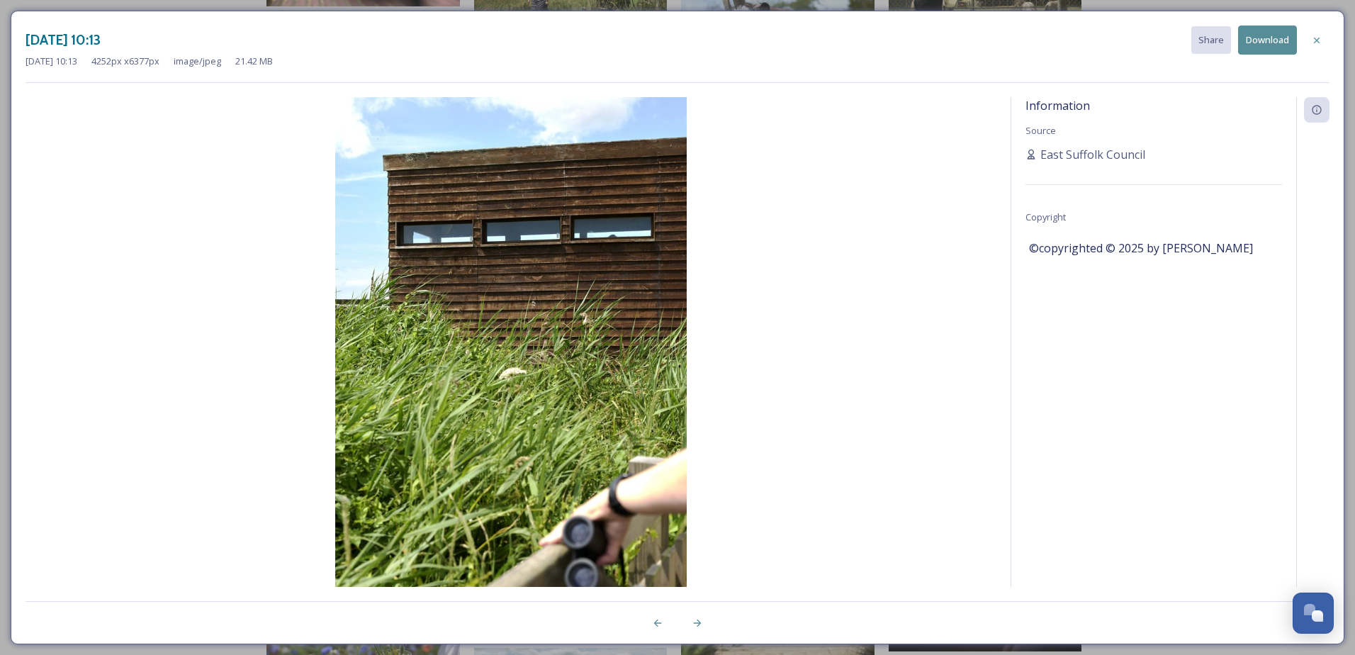
click at [1082, 30] on button "Download" at bounding box center [1267, 40] width 59 height 29
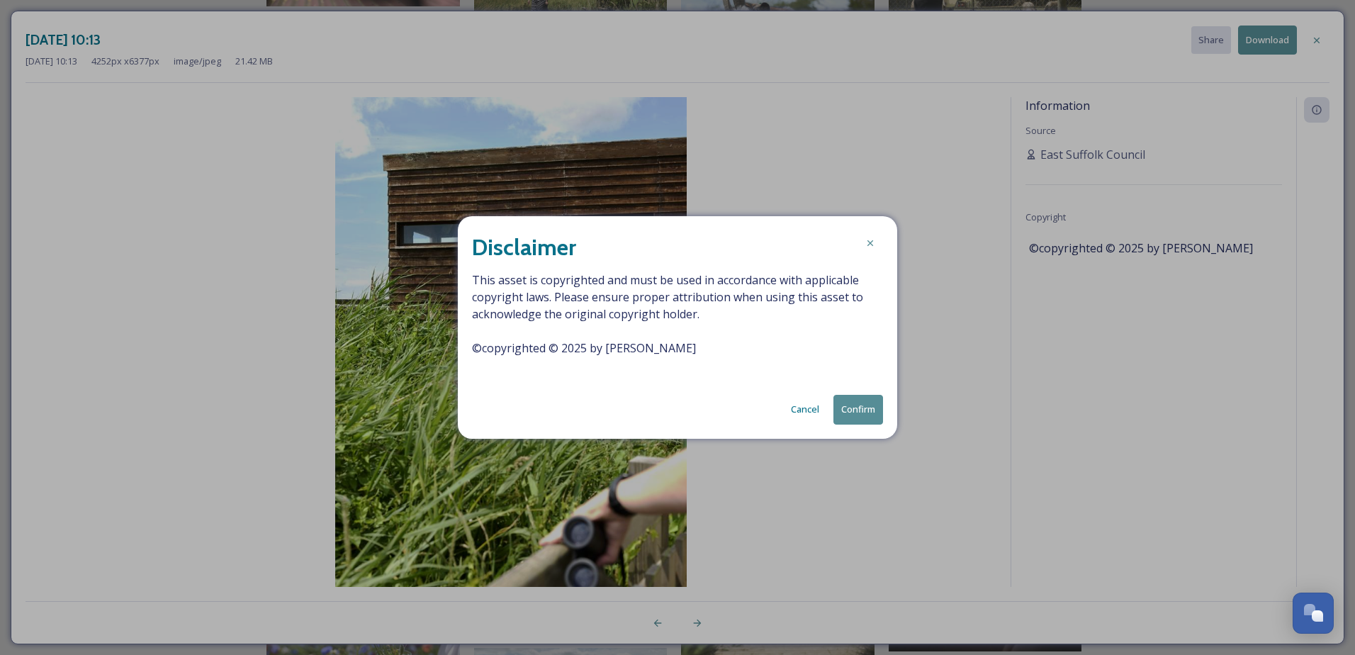
click at [851, 391] on div "Disclaimer This asset is copyrighted and must be used in accordance with applic…" at bounding box center [677, 327] width 439 height 222
click at [850, 416] on button "Confirm" at bounding box center [858, 409] width 50 height 29
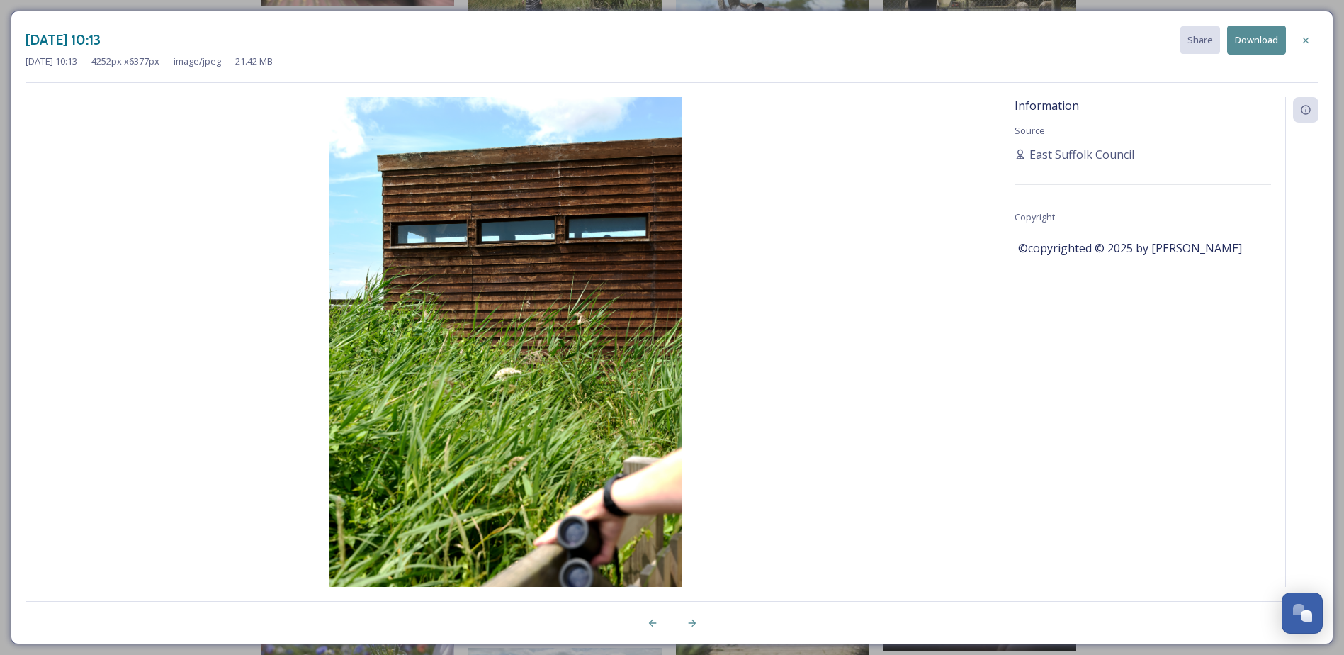
click at [1082, 45] on div at bounding box center [1306, 41] width 26 height 26
